Goal: Ask a question

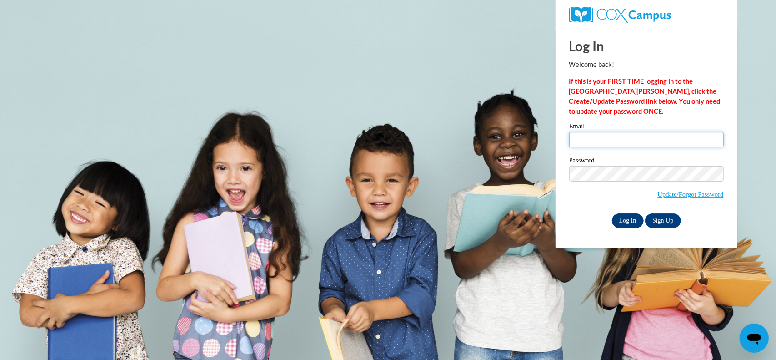
type input "tburroughs@esng.org"
click at [625, 222] on input "Log In" at bounding box center [628, 220] width 32 height 15
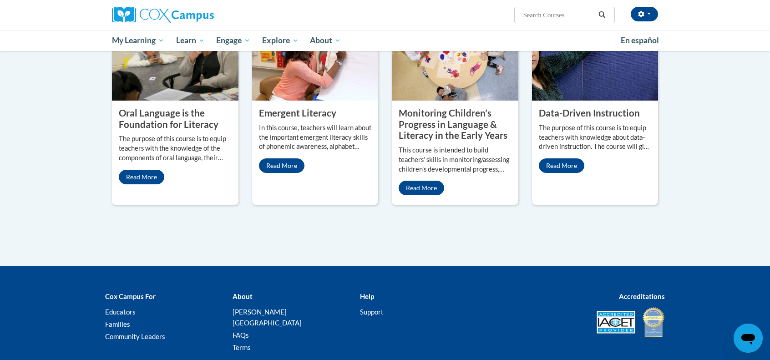
scroll to position [829, 0]
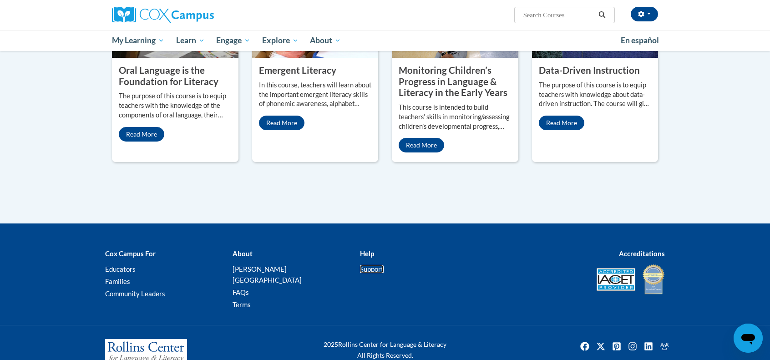
click at [373, 265] on link "Support" at bounding box center [372, 269] width 24 height 8
click at [240, 288] on link "FAQs" at bounding box center [240, 292] width 16 height 8
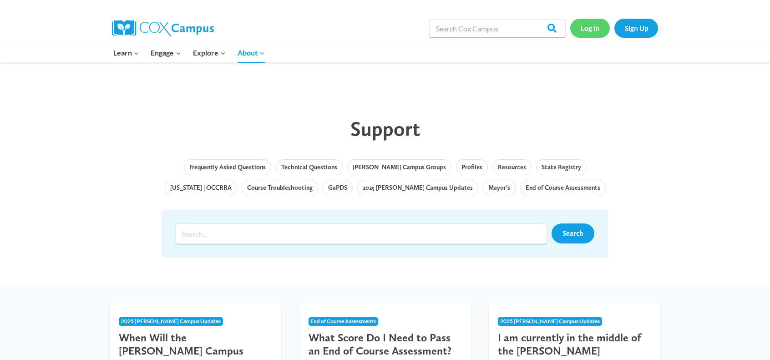
click at [584, 33] on link "Log In" at bounding box center [590, 28] width 40 height 19
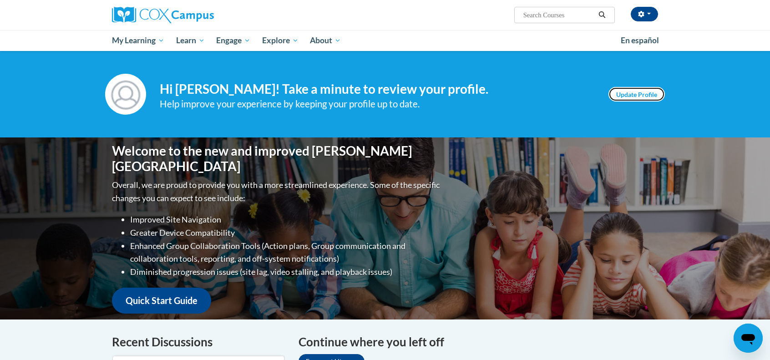
click at [613, 91] on link "Update Profile" at bounding box center [636, 94] width 56 height 15
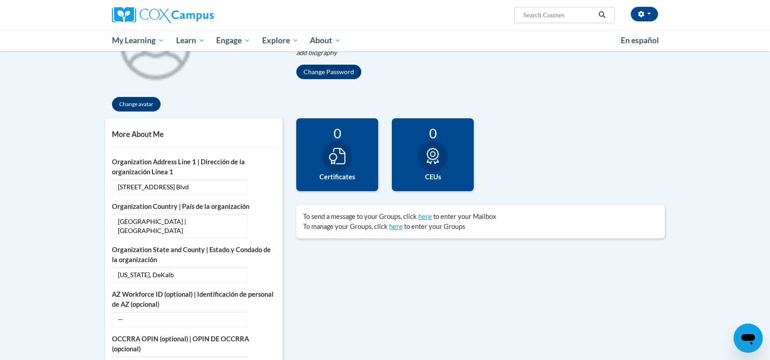
scroll to position [182, 0]
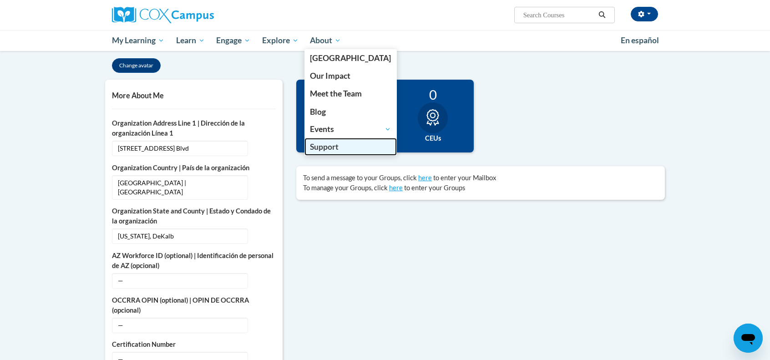
click at [326, 145] on span "Support" at bounding box center [324, 147] width 29 height 10
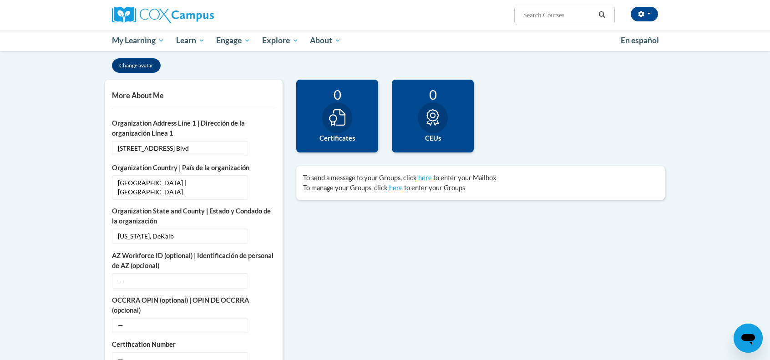
click at [355, 118] on div "0 Certificates" at bounding box center [337, 116] width 82 height 73
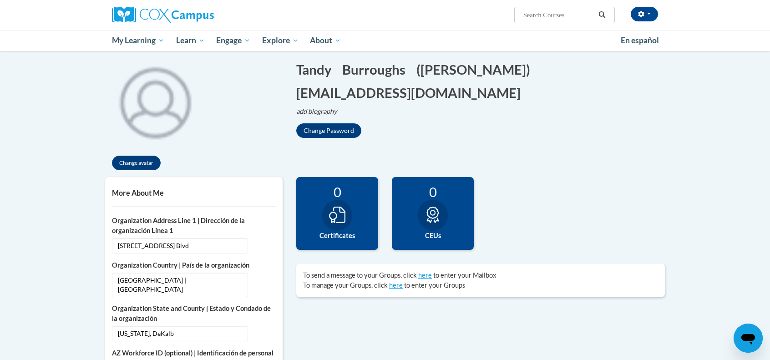
scroll to position [91, 0]
